Goal: Task Accomplishment & Management: Manage account settings

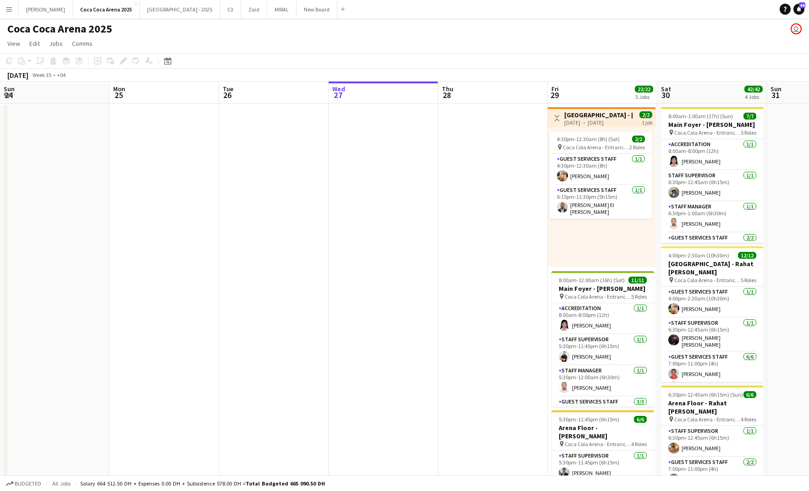
scroll to position [0, 219]
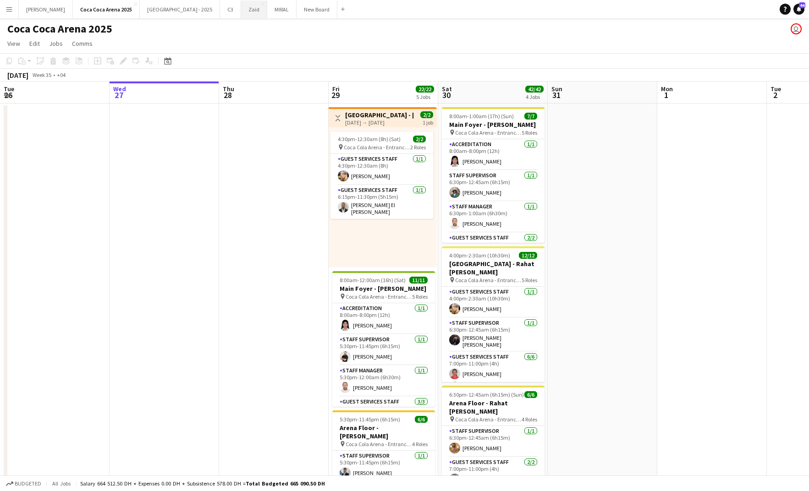
click at [241, 8] on button "Zaid Close" at bounding box center [254, 9] width 26 height 18
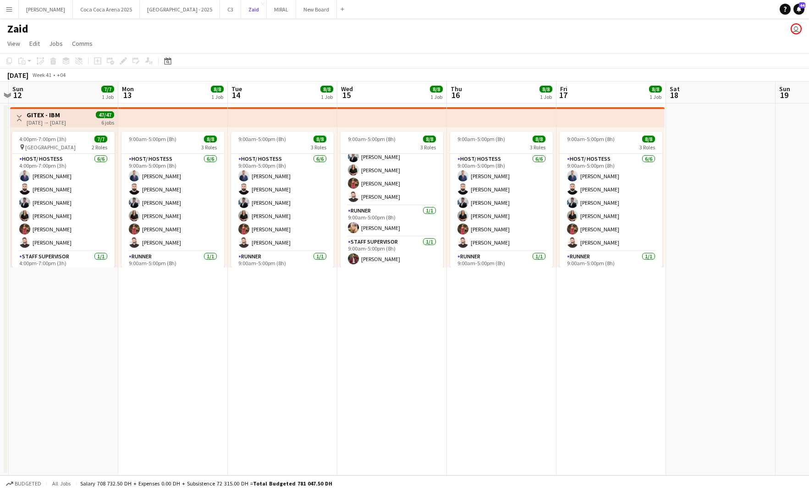
scroll to position [0, 337]
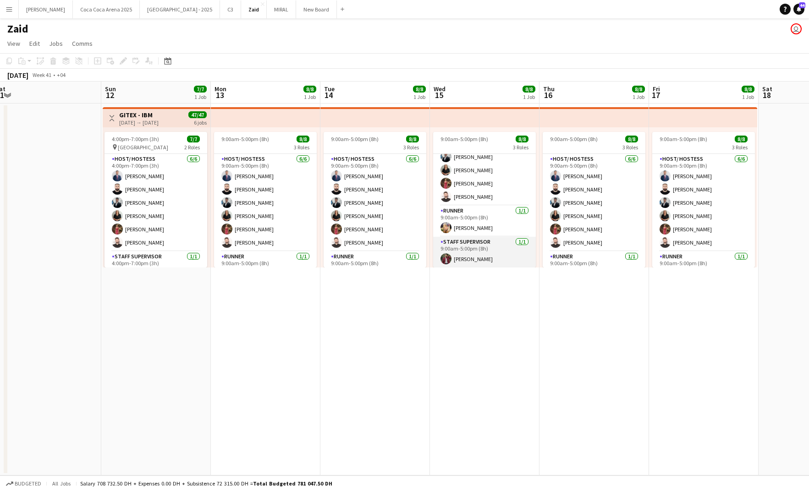
click at [476, 258] on app-card-role "Staff Supervisor 1/1 9:00am-5:00pm (8h) zaid AlAbed" at bounding box center [484, 252] width 103 height 31
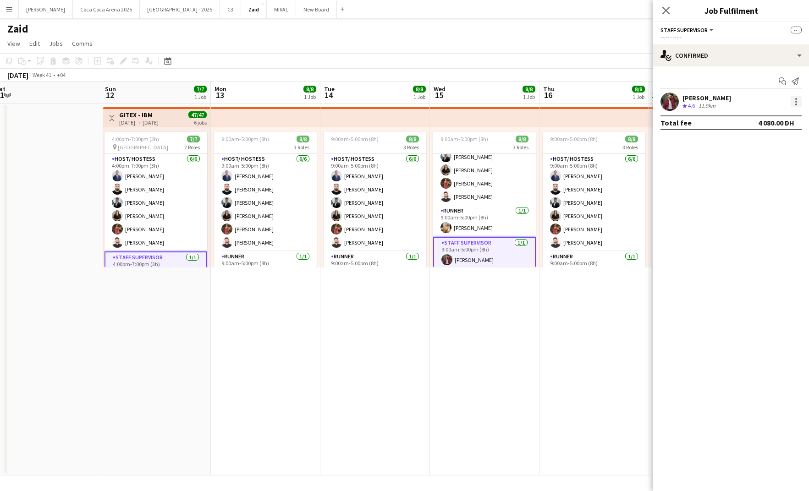
click at [792, 97] on div at bounding box center [795, 101] width 11 height 11
click at [768, 111] on button "Edit fee" at bounding box center [765, 119] width 71 height 22
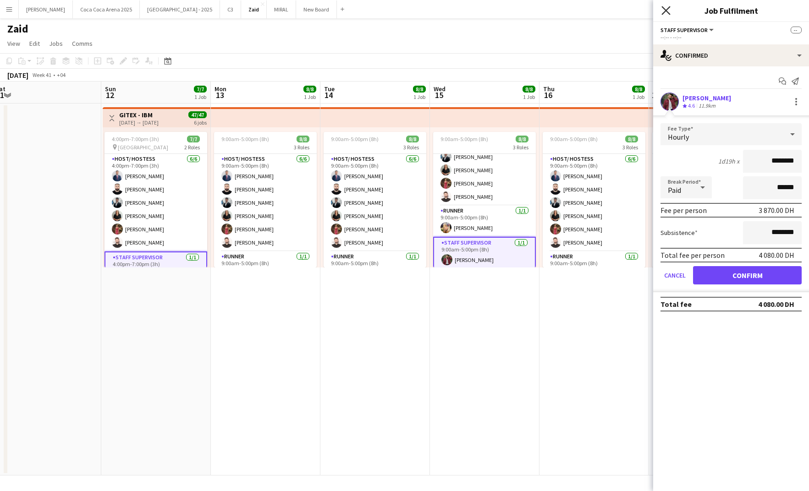
click at [666, 9] on icon "Close pop-in" at bounding box center [665, 10] width 9 height 9
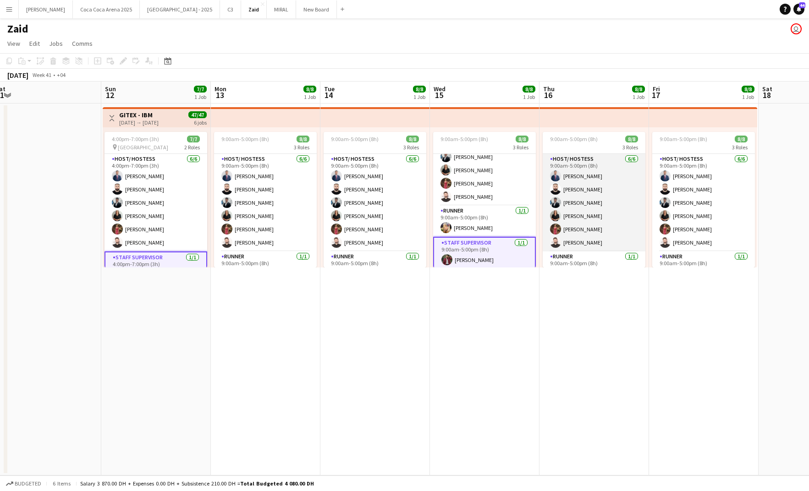
click at [596, 175] on app-card-role "Host/ Hostess 6/6 9:00am-5:00pm (8h) Mohammad Al Taweel Haitham Hammoud Osama H…" at bounding box center [593, 203] width 103 height 98
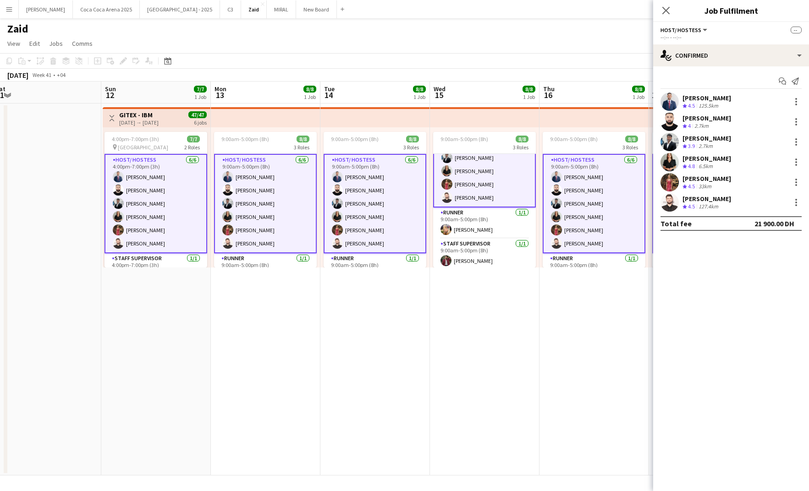
scroll to position [46, 0]
click at [570, 419] on app-date-cell "9:00am-5:00pm (8h) 8/8 3 Roles Host/ Hostess 6/6 9:00am-5:00pm (8h) Mohammad Al…" at bounding box center [593, 290] width 109 height 372
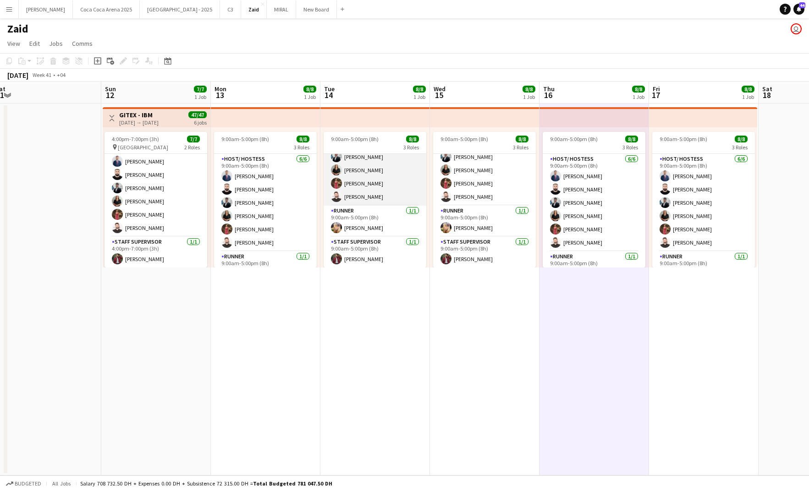
scroll to position [0, 0]
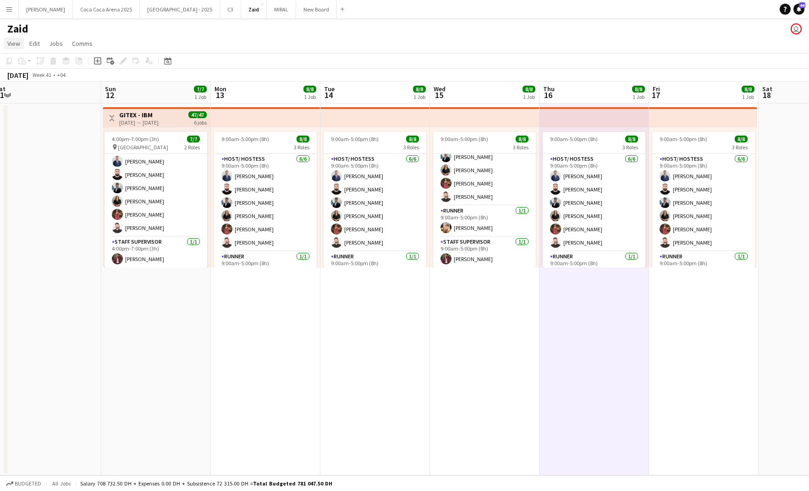
click at [14, 40] on span "View" at bounding box center [13, 43] width 13 height 8
click at [45, 42] on link "Jobs" at bounding box center [55, 44] width 21 height 12
click at [11, 12] on app-icon "Menu" at bounding box center [8, 8] width 7 height 7
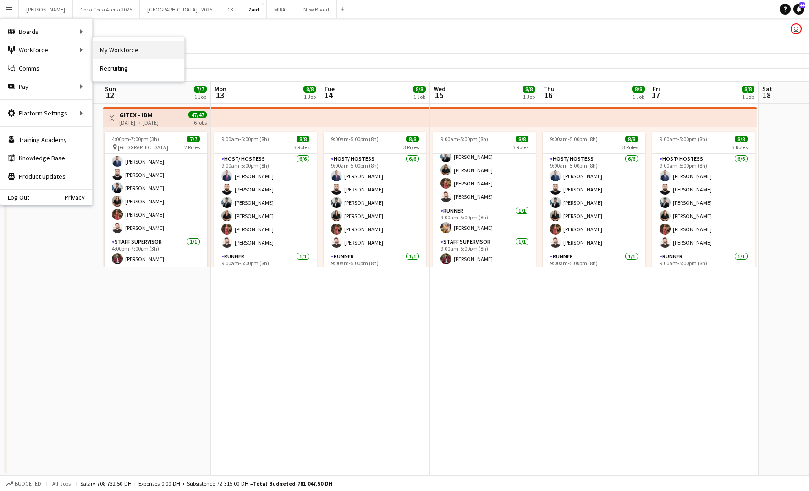
click at [126, 54] on link "My Workforce" at bounding box center [139, 50] width 92 height 18
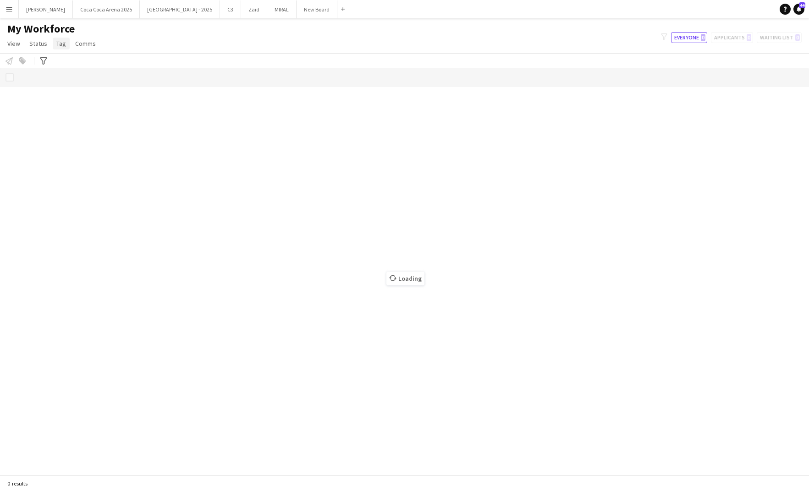
click at [62, 43] on span "Tag" at bounding box center [61, 43] width 10 height 8
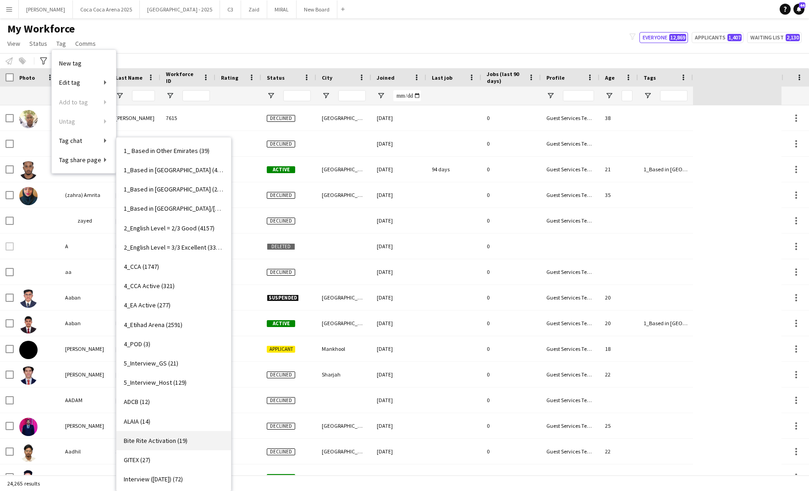
scroll to position [52, 0]
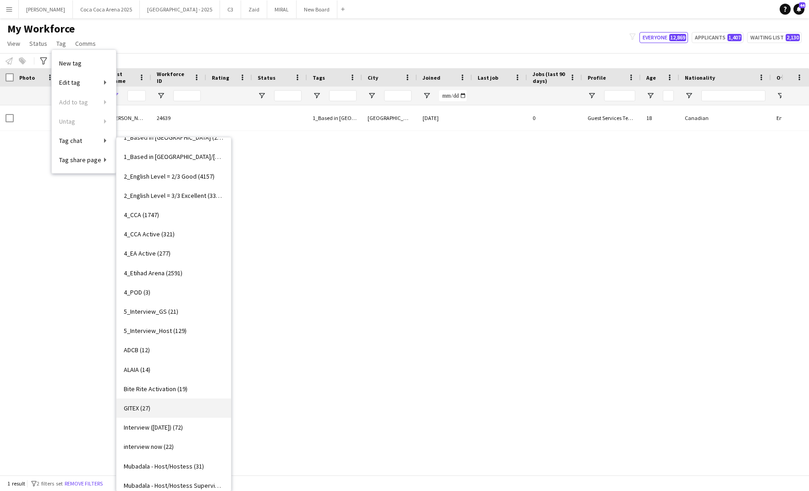
type input "****"
type input "***"
click at [135, 405] on span "GITEX (27)" at bounding box center [137, 408] width 27 height 8
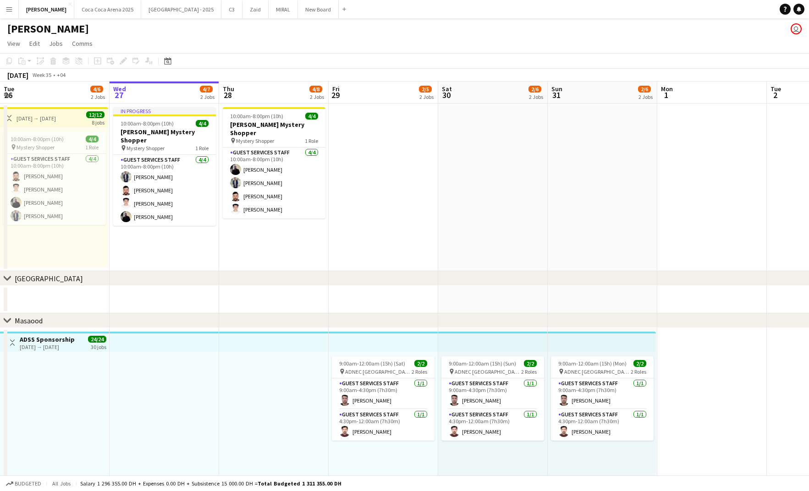
click at [8, 5] on app-icon "Menu" at bounding box center [8, 8] width 7 height 7
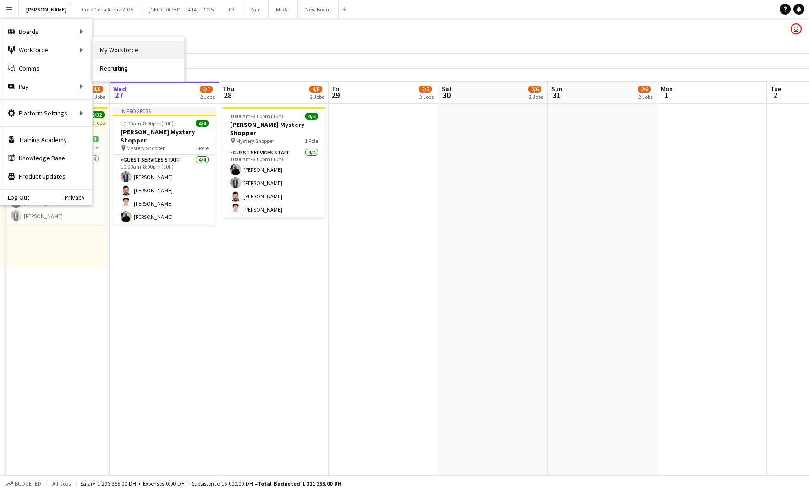
click at [105, 47] on link "My Workforce" at bounding box center [139, 50] width 92 height 18
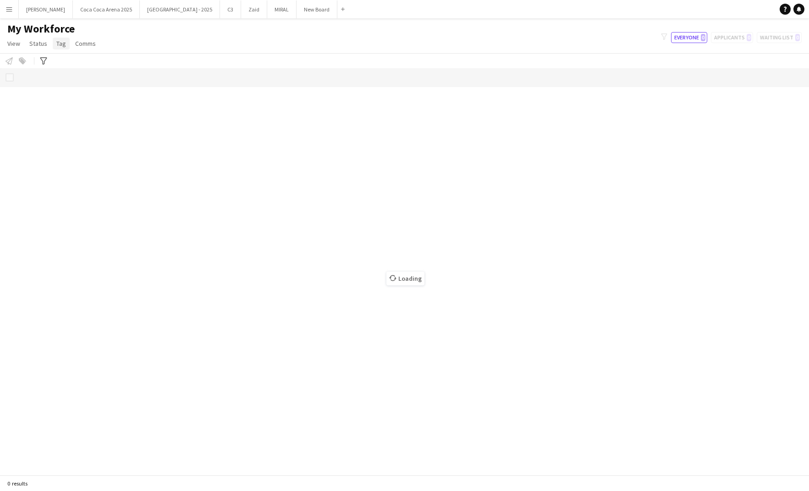
click at [60, 45] on span "Tag" at bounding box center [61, 43] width 10 height 8
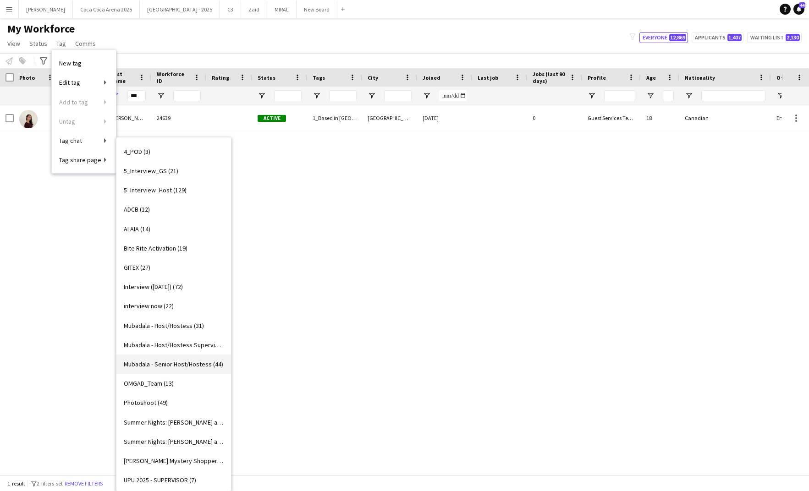
scroll to position [189, 0]
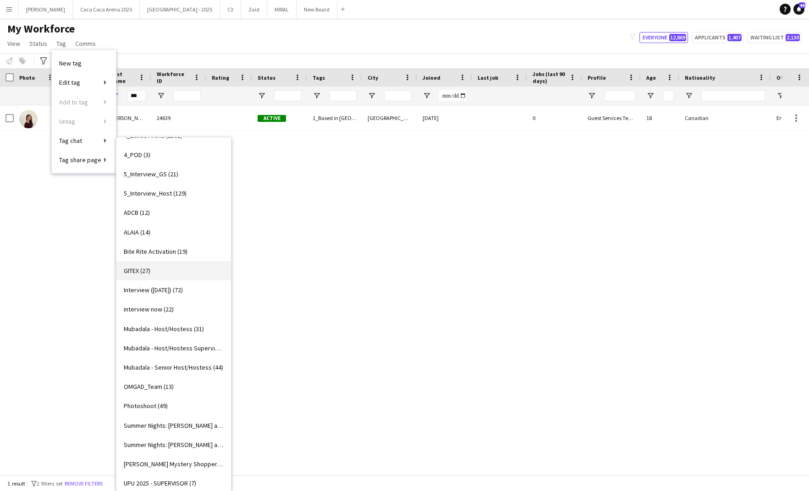
click at [150, 274] on link "GITEX (27)" at bounding box center [173, 270] width 115 height 19
